Goal: Task Accomplishment & Management: Complete application form

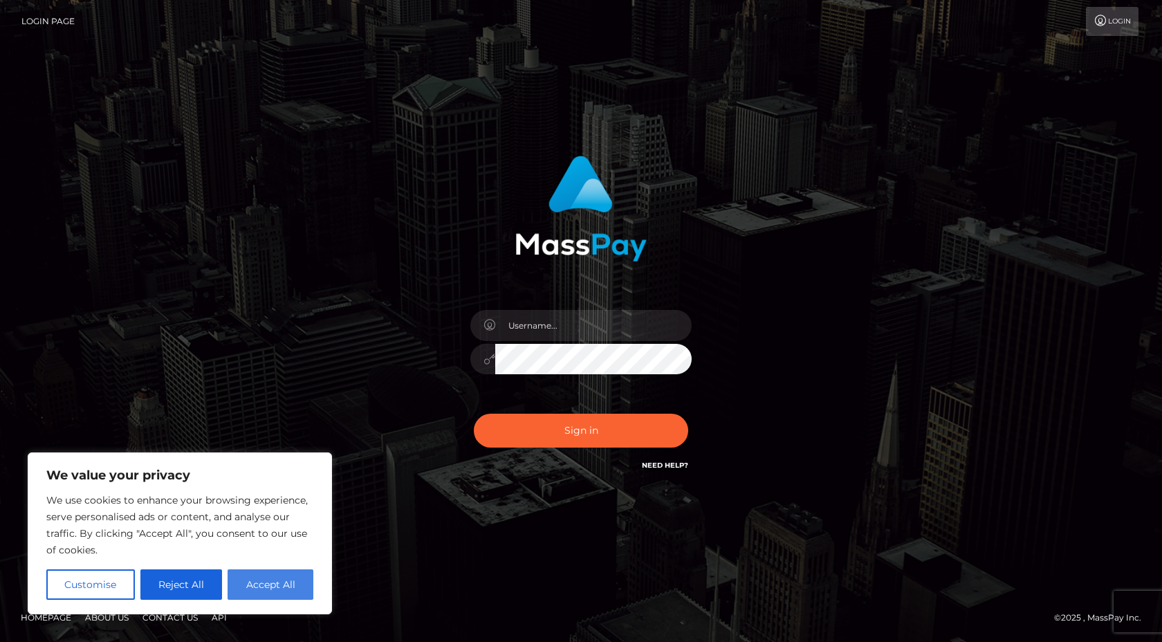
click at [276, 589] on button "Accept All" at bounding box center [270, 584] width 86 height 30
checkbox input "true"
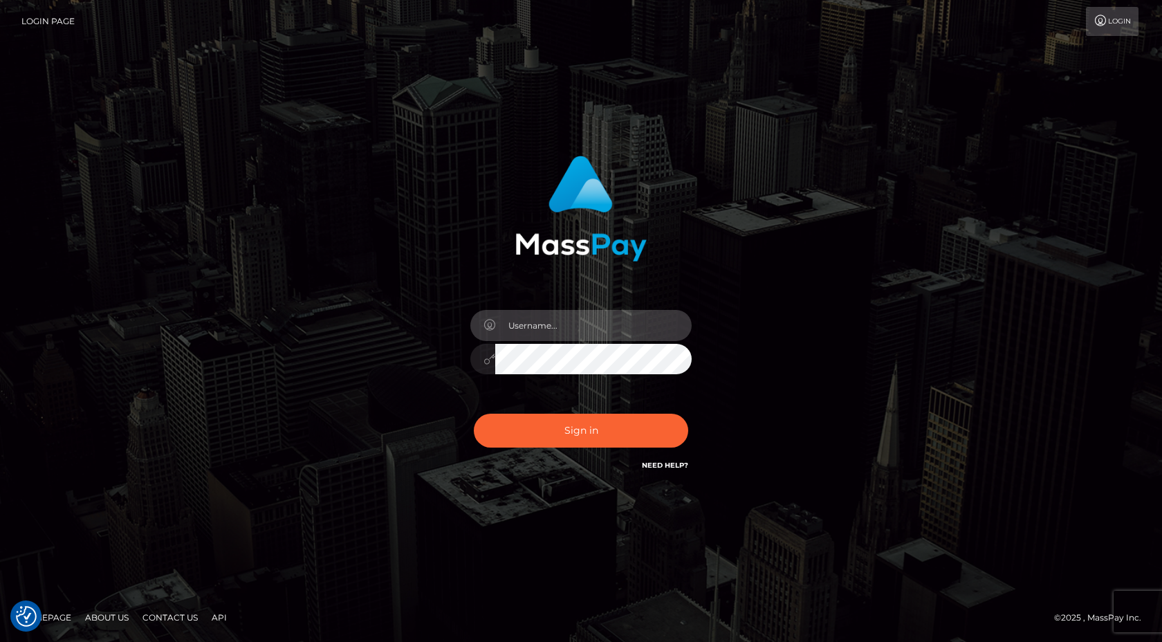
click at [574, 322] on input "text" at bounding box center [593, 325] width 196 height 31
type input "vincent.lorde"
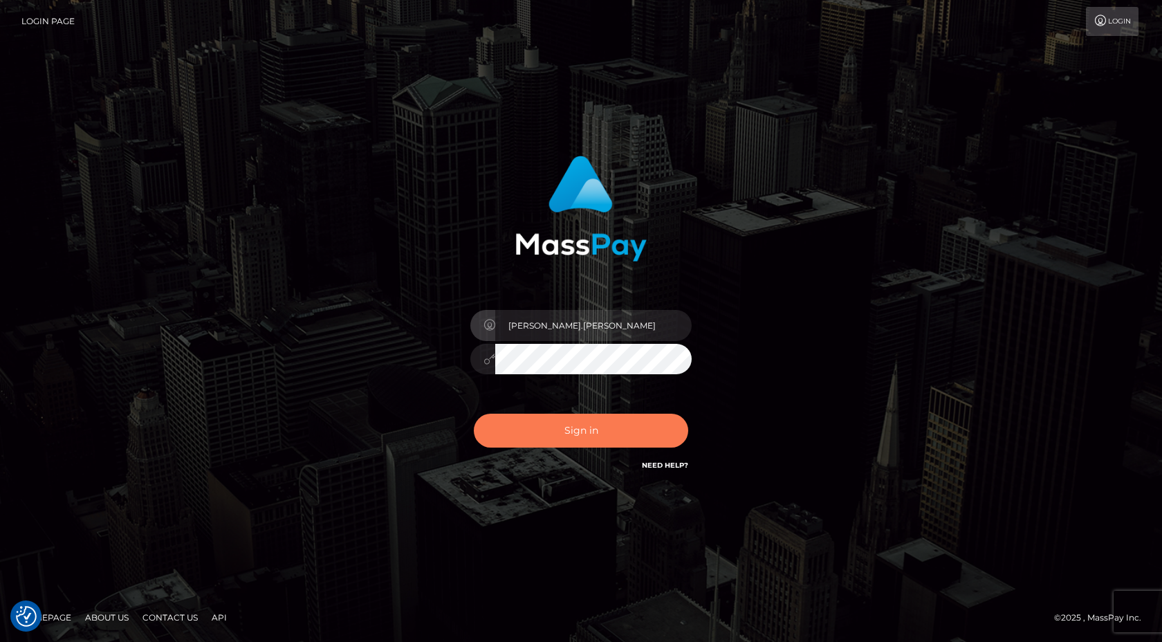
click at [588, 428] on button "Sign in" at bounding box center [581, 430] width 214 height 34
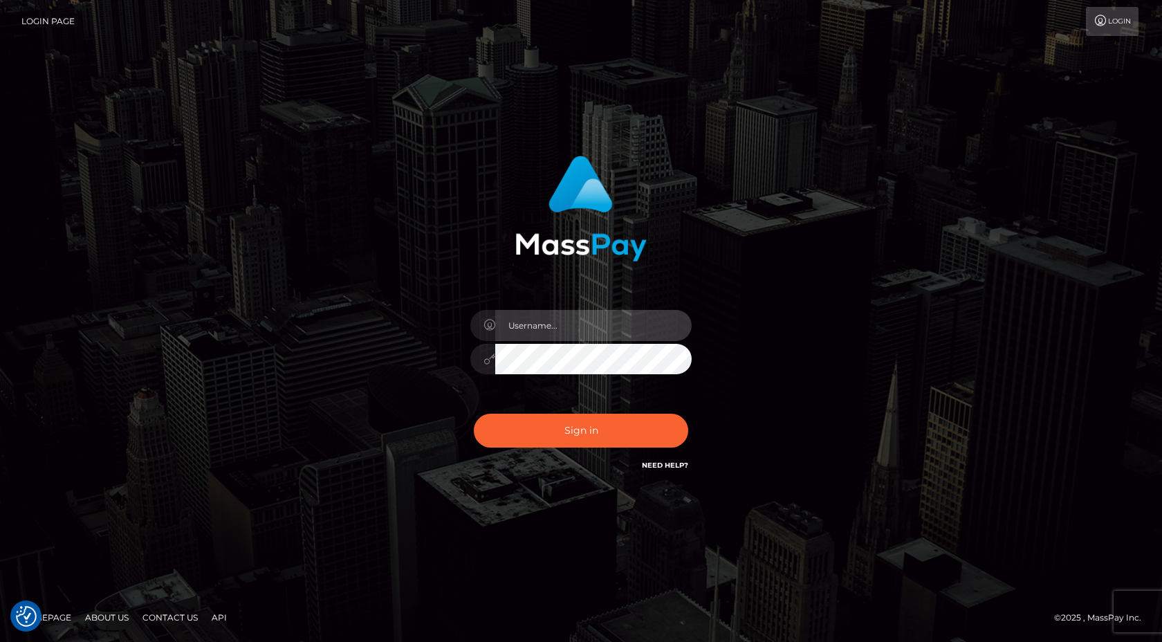
click at [557, 328] on input "text" at bounding box center [593, 325] width 196 height 31
type input "vincent.lorde"
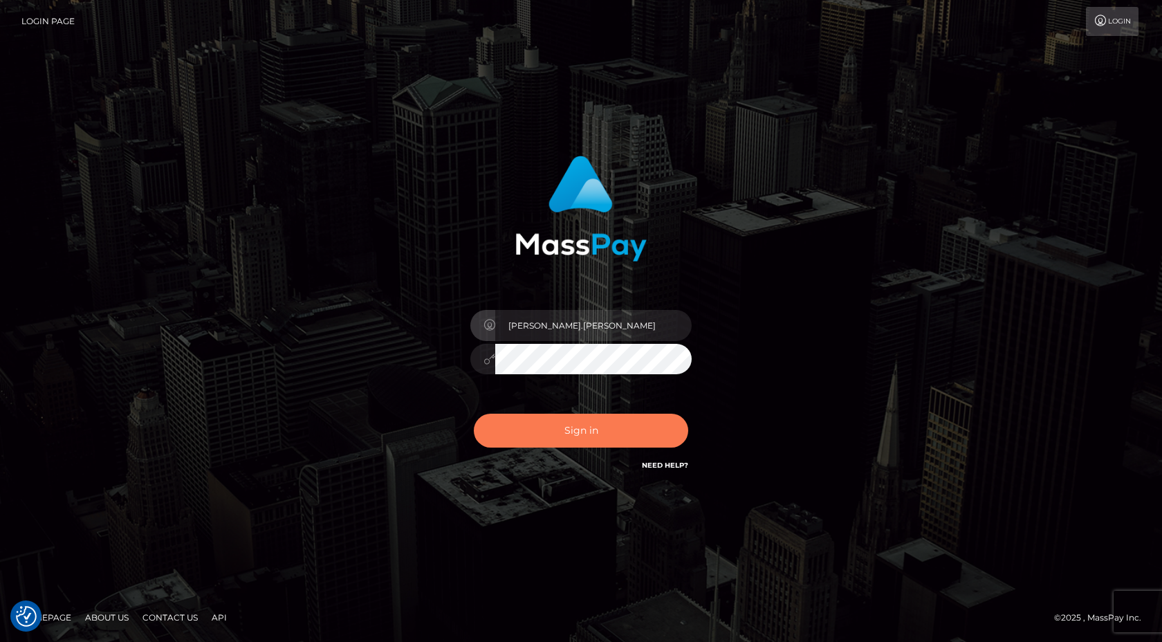
click at [568, 431] on button "Sign in" at bounding box center [581, 430] width 214 height 34
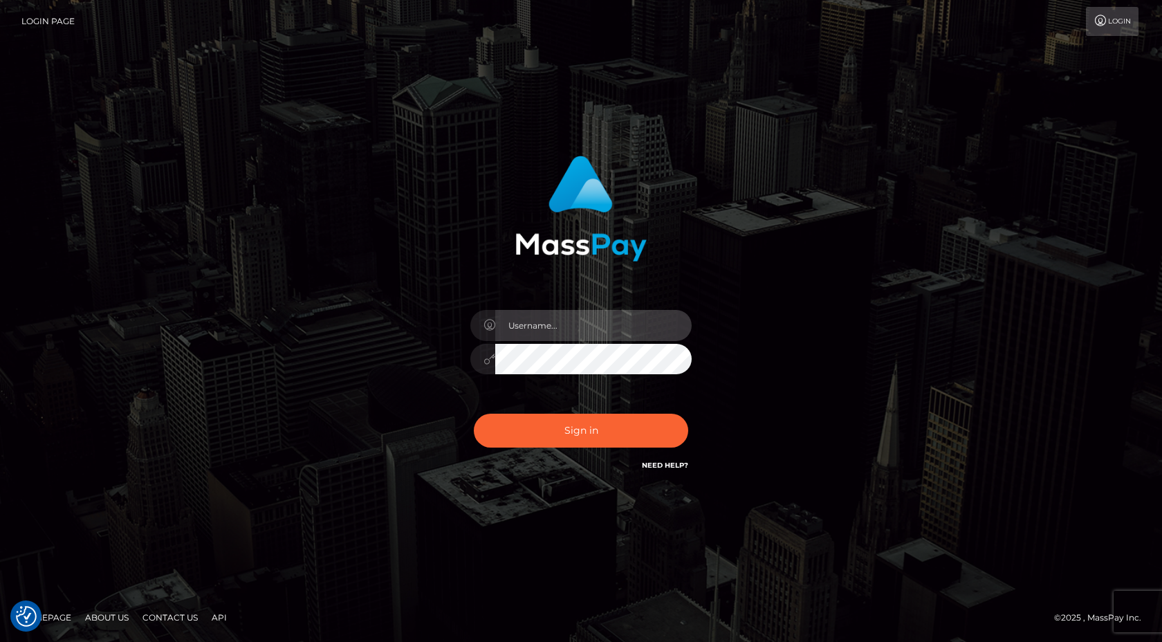
click at [564, 326] on input "text" at bounding box center [593, 325] width 196 height 31
type input "vincent.lorde"
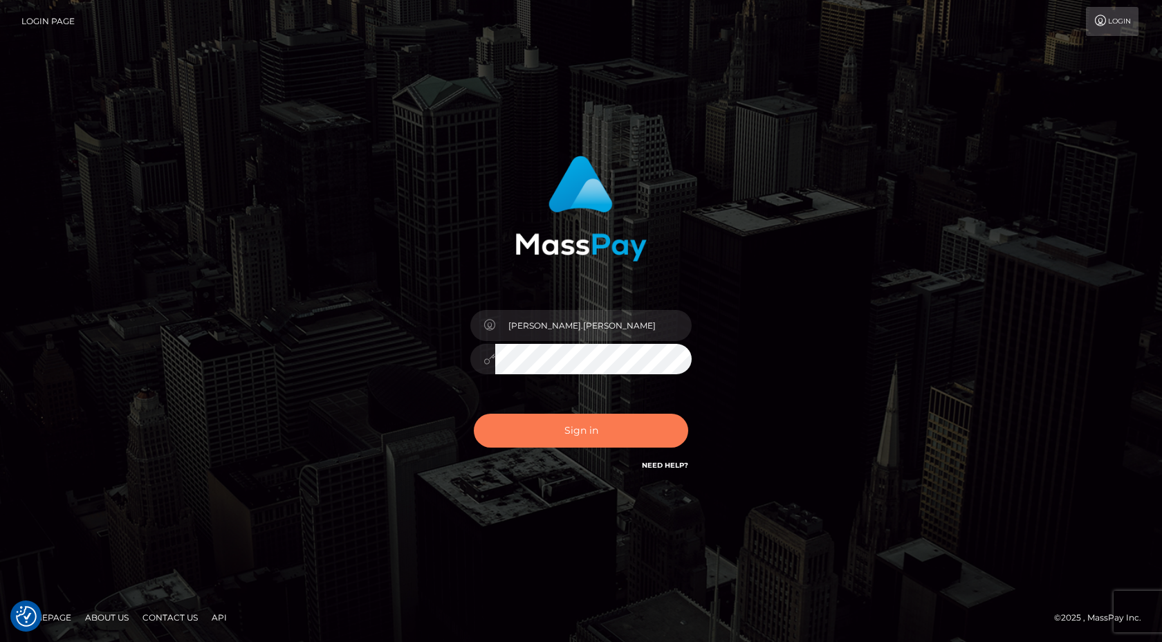
click at [586, 422] on button "Sign in" at bounding box center [581, 430] width 214 height 34
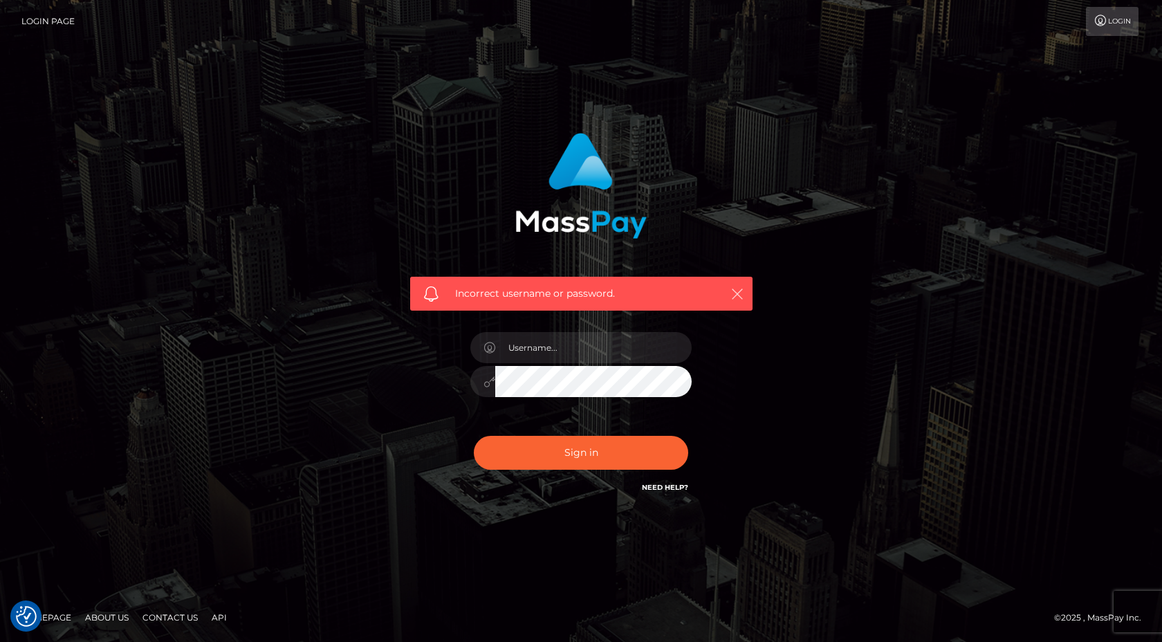
click at [737, 296] on icon "button" at bounding box center [737, 294] width 14 height 14
click at [736, 293] on icon "button" at bounding box center [737, 294] width 14 height 14
click at [732, 291] on icon "button" at bounding box center [737, 294] width 14 height 14
click at [616, 357] on input "text" at bounding box center [593, 347] width 196 height 31
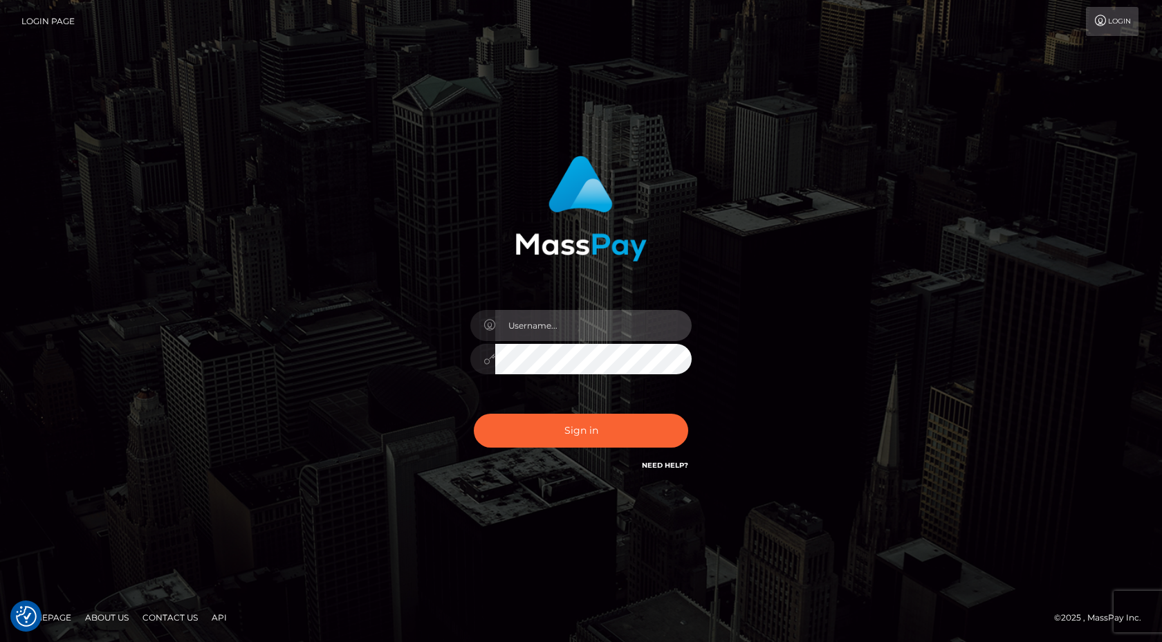
click at [605, 316] on input "text" at bounding box center [593, 325] width 196 height 31
type input "vincent.lorde"
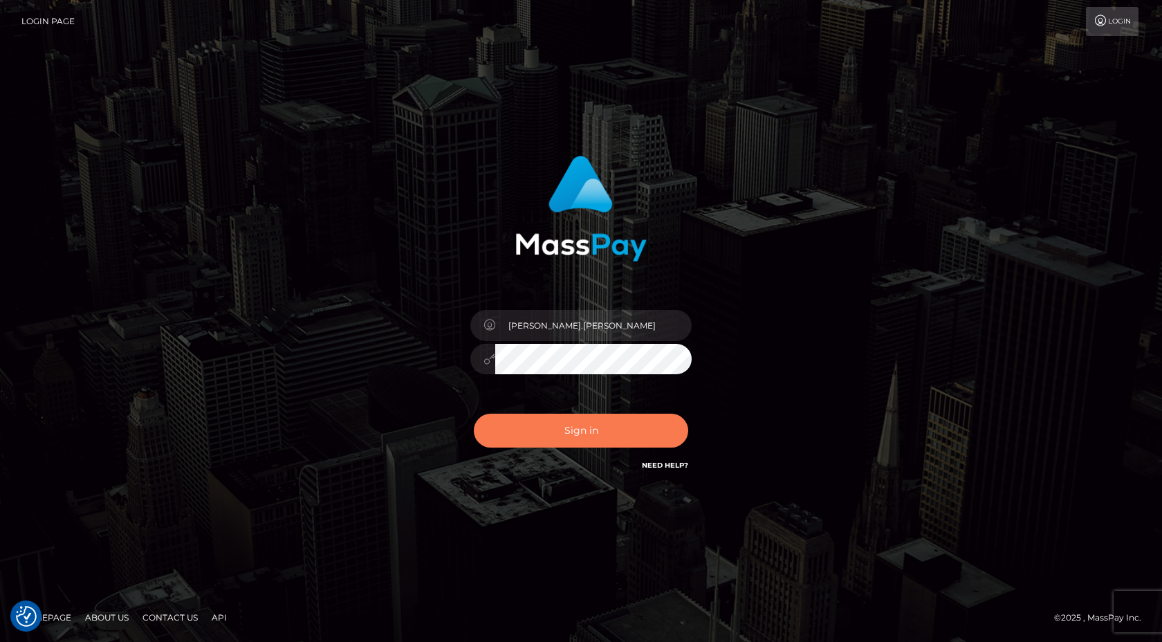
click at [596, 434] on button "Sign in" at bounding box center [581, 430] width 214 height 34
click at [570, 436] on button "Sign in" at bounding box center [581, 430] width 214 height 34
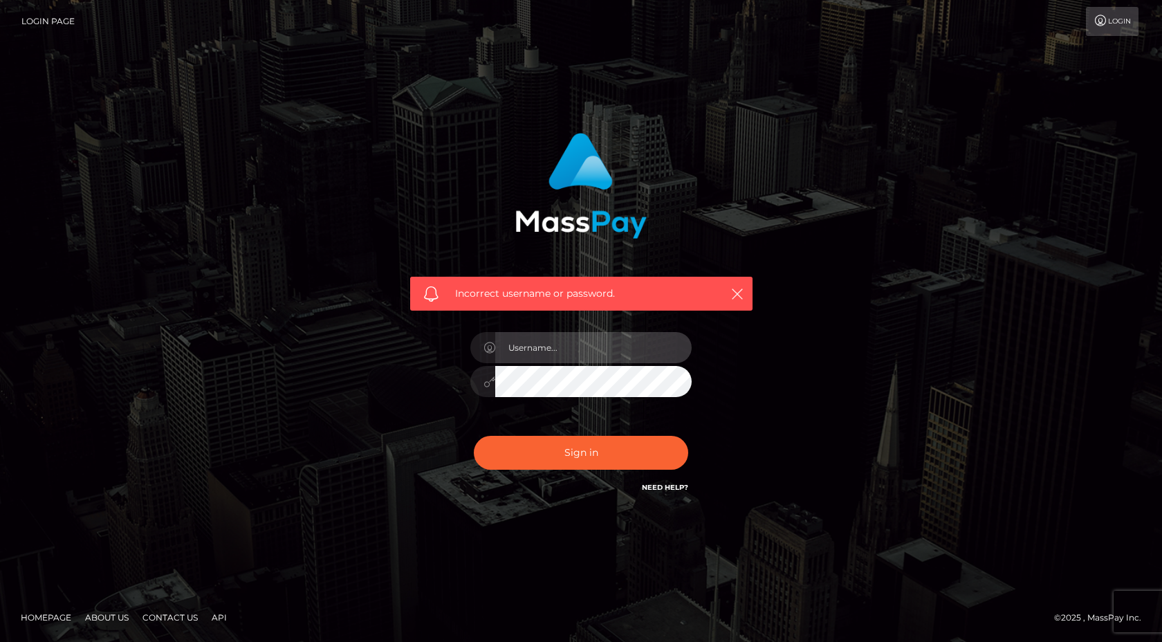
click at [572, 355] on input "text" at bounding box center [593, 347] width 196 height 31
type input "vincent.lorde"
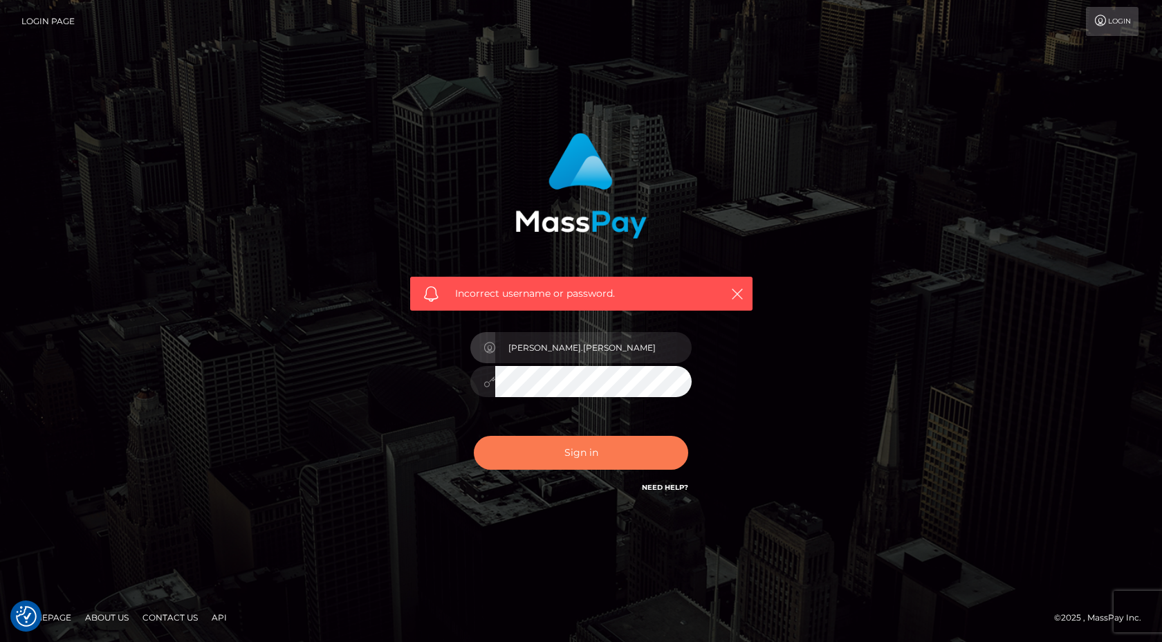
click at [569, 451] on button "Sign in" at bounding box center [581, 453] width 214 height 34
